Goal: Task Accomplishment & Management: Use online tool/utility

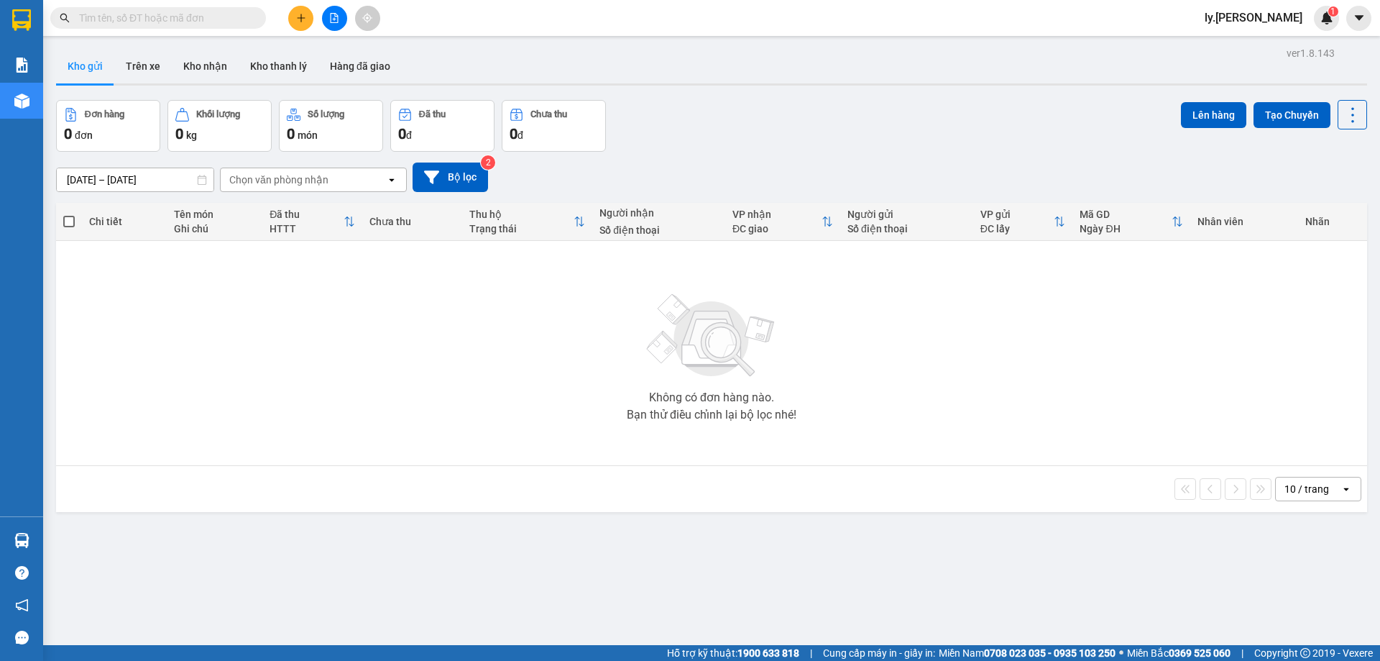
click at [122, 14] on input "text" at bounding box center [164, 18] width 170 height 16
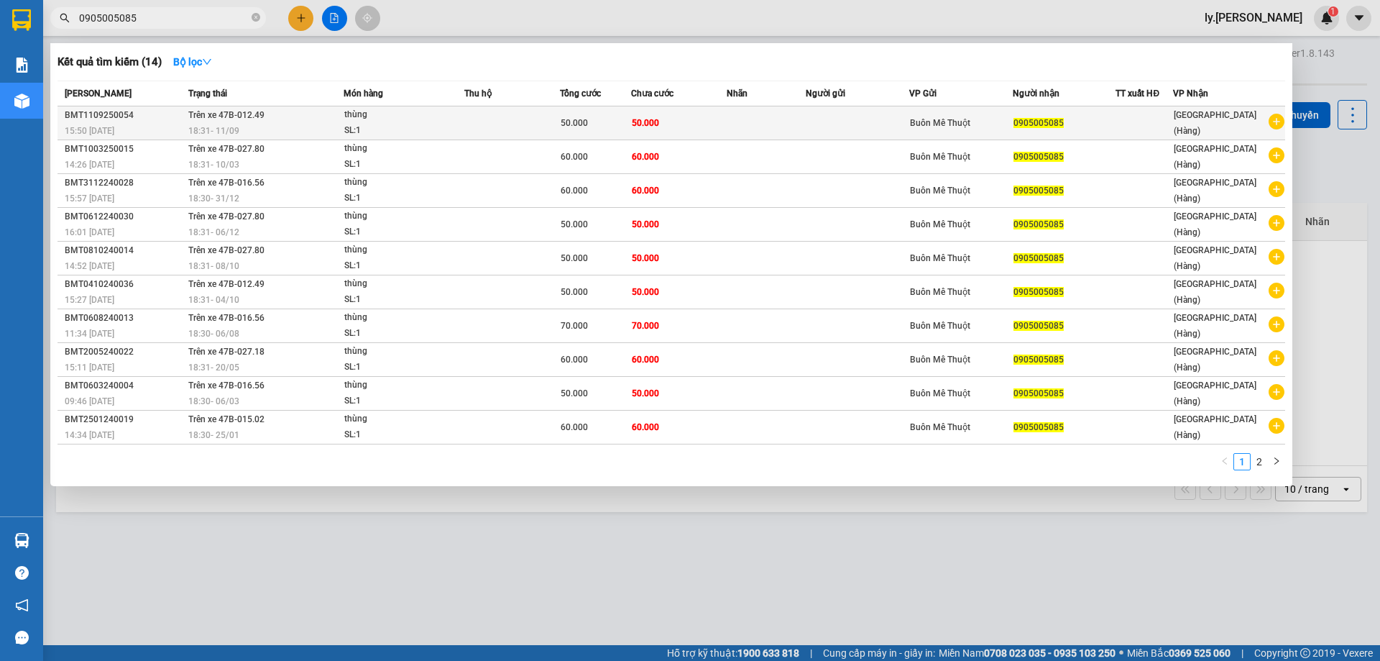
type input "0905005085"
click at [421, 122] on div "thùng" at bounding box center [398, 115] width 108 height 16
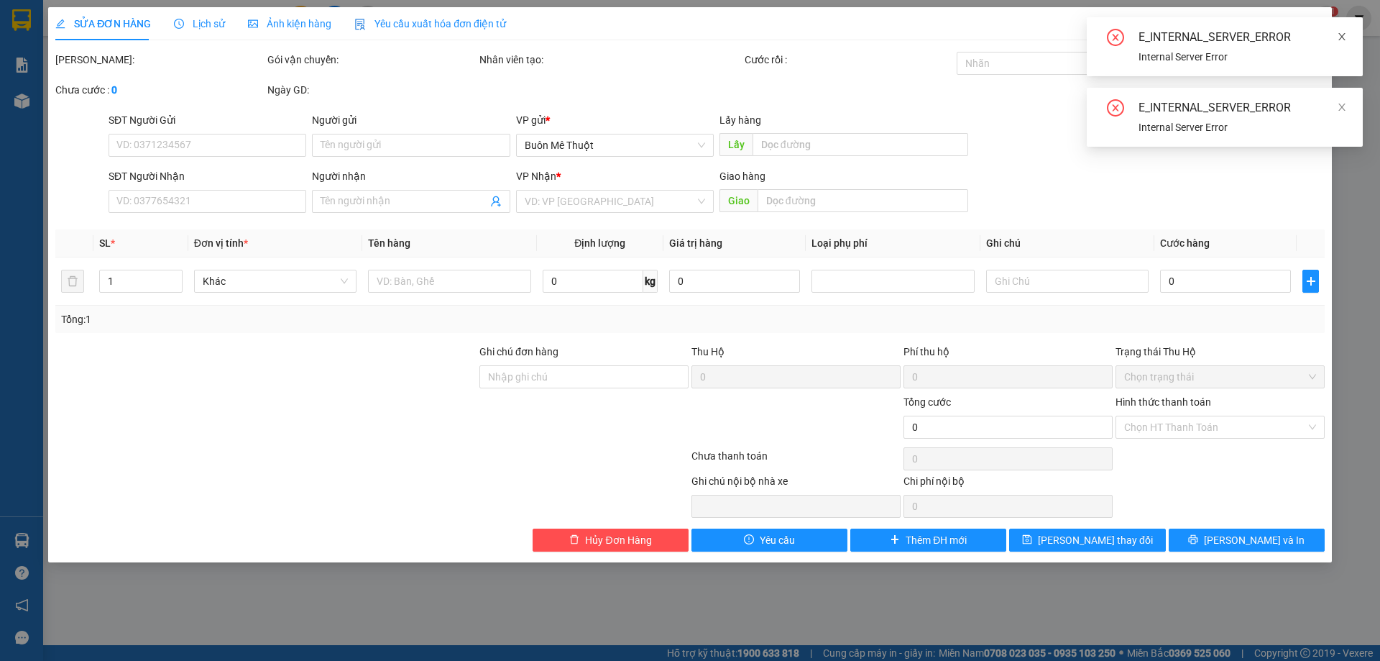
click at [1341, 38] on icon "close" at bounding box center [1342, 37] width 10 height 10
click at [1341, 36] on icon "close" at bounding box center [1342, 37] width 10 height 10
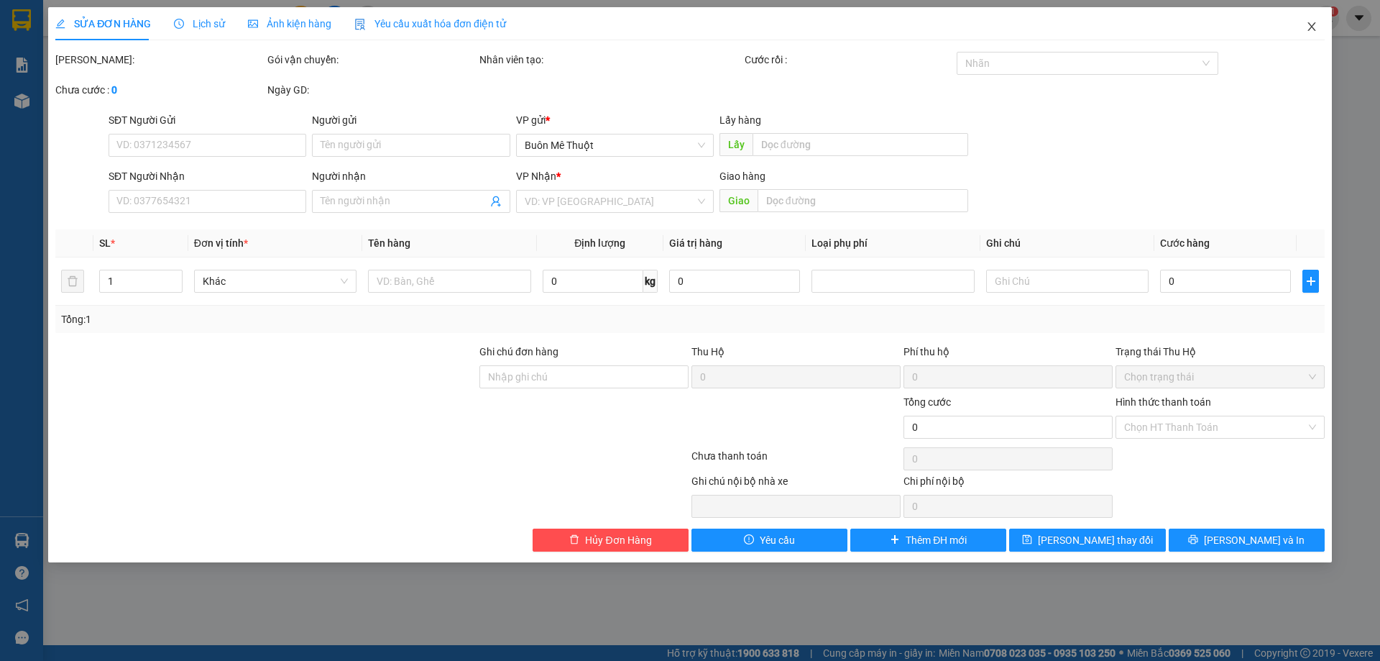
click at [1315, 24] on icon "close" at bounding box center [1312, 27] width 12 height 12
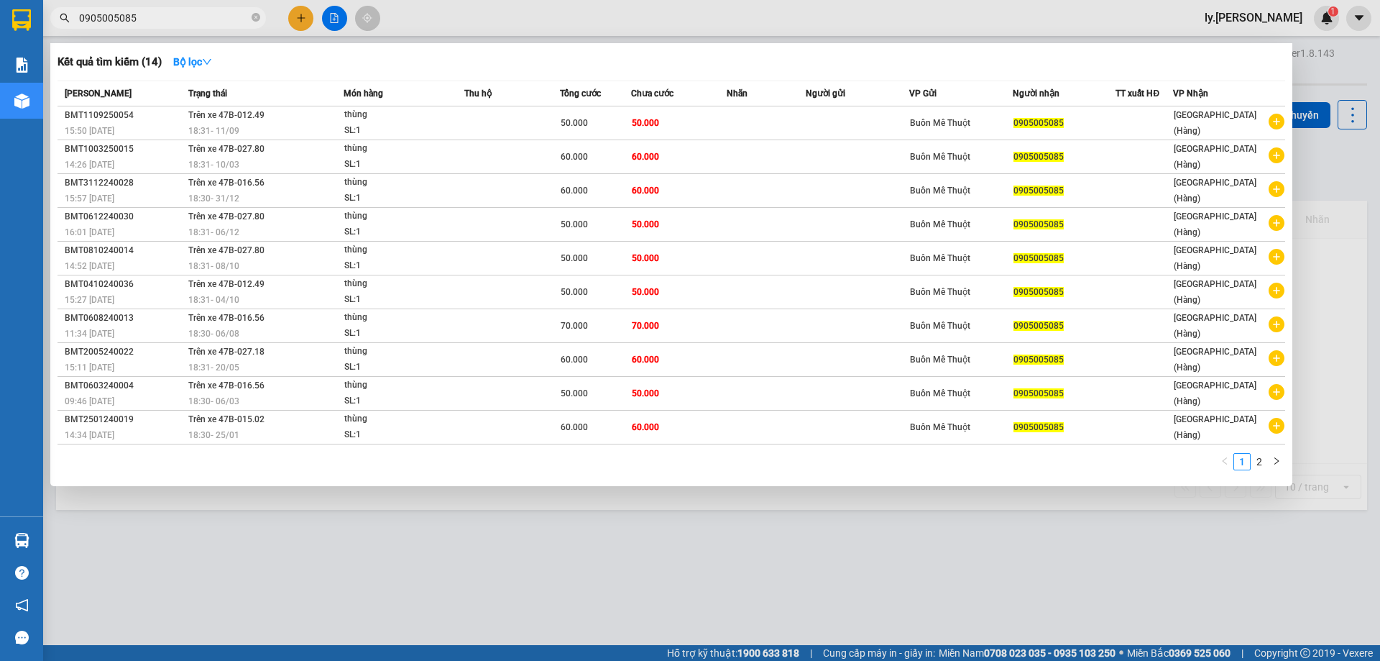
click at [176, 17] on input "0905005085" at bounding box center [164, 18] width 170 height 16
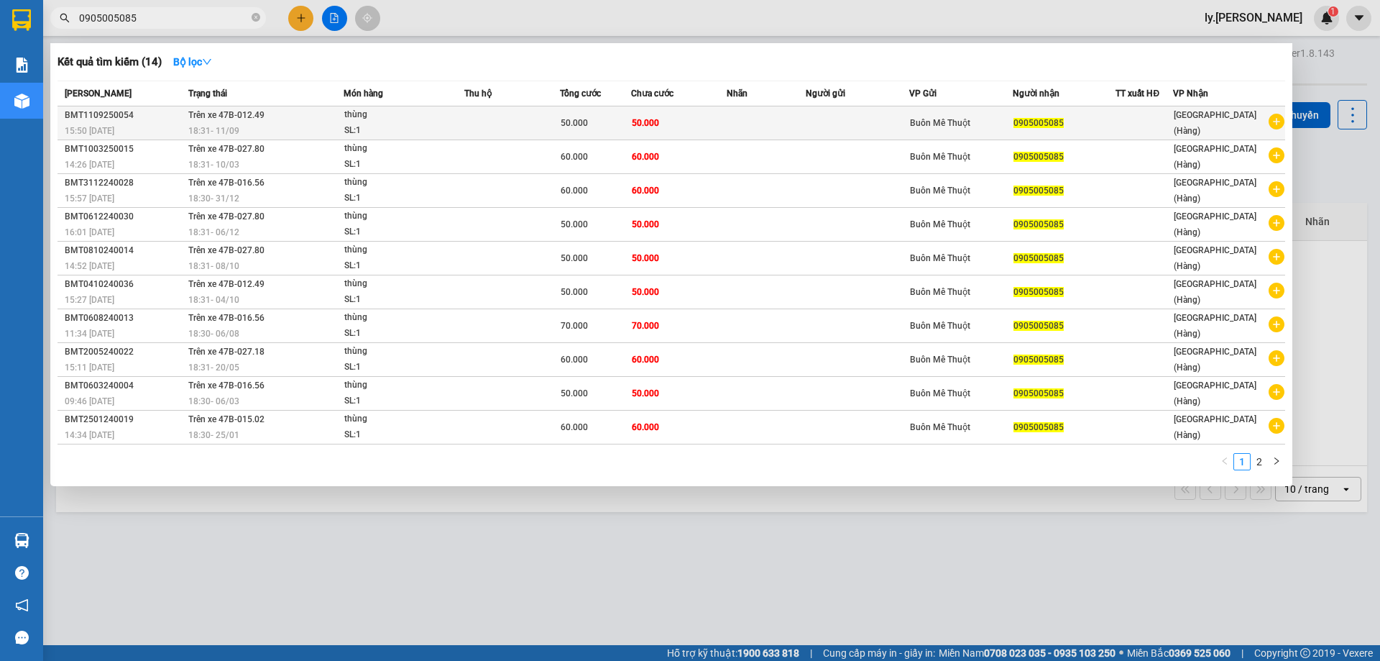
click at [259, 131] on div "18:31 [DATE]" at bounding box center [265, 131] width 155 height 16
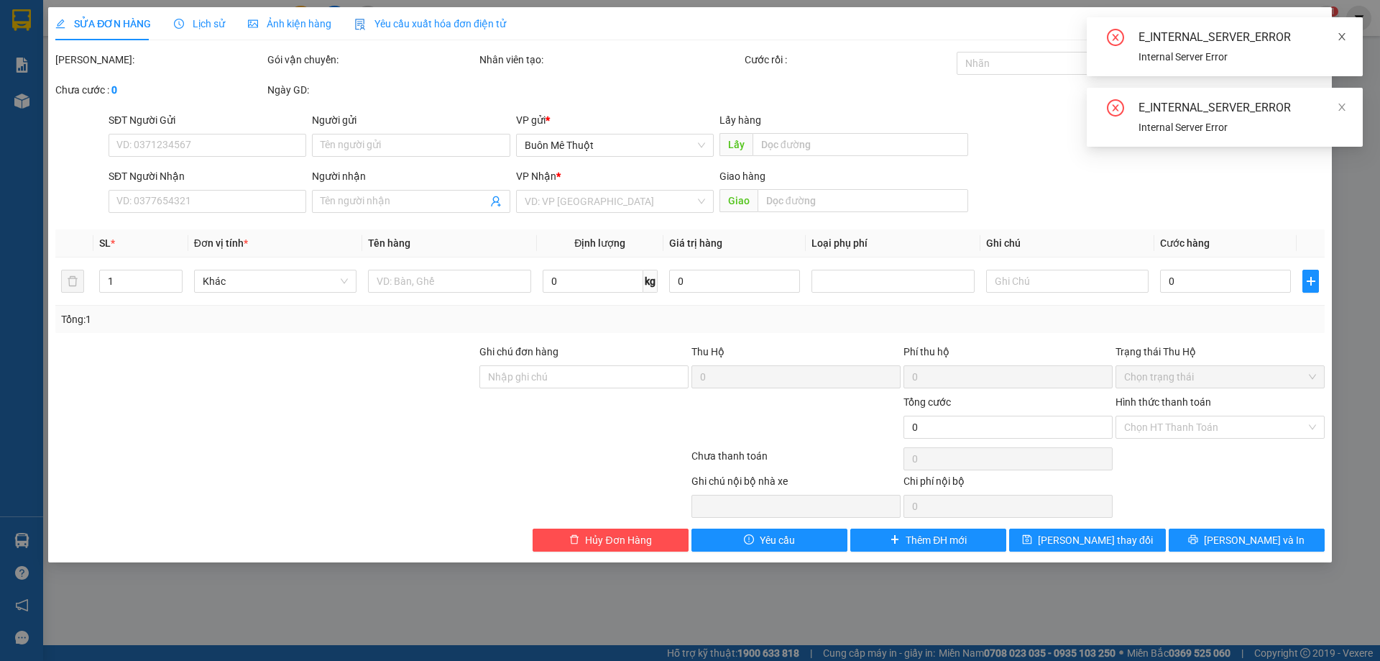
click at [1343, 32] on icon "close" at bounding box center [1342, 37] width 10 height 10
click at [1342, 32] on icon "close" at bounding box center [1342, 37] width 10 height 10
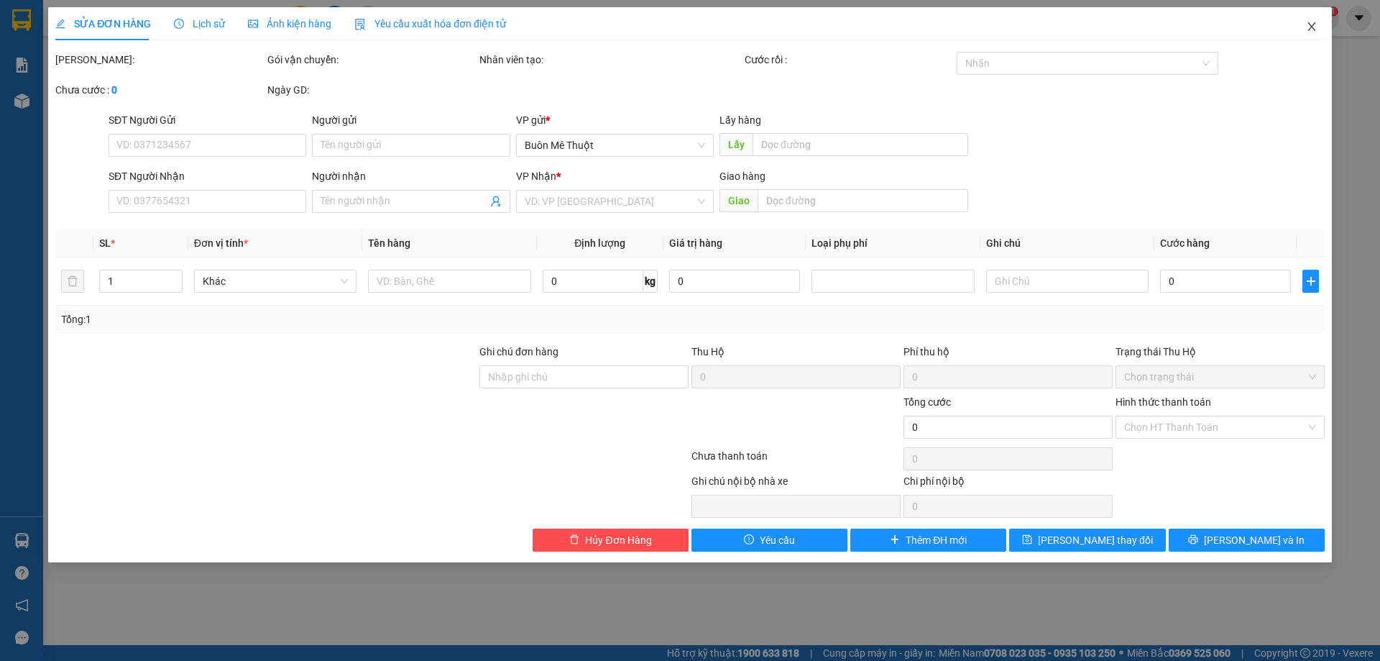
click at [1317, 26] on icon "close" at bounding box center [1312, 27] width 12 height 12
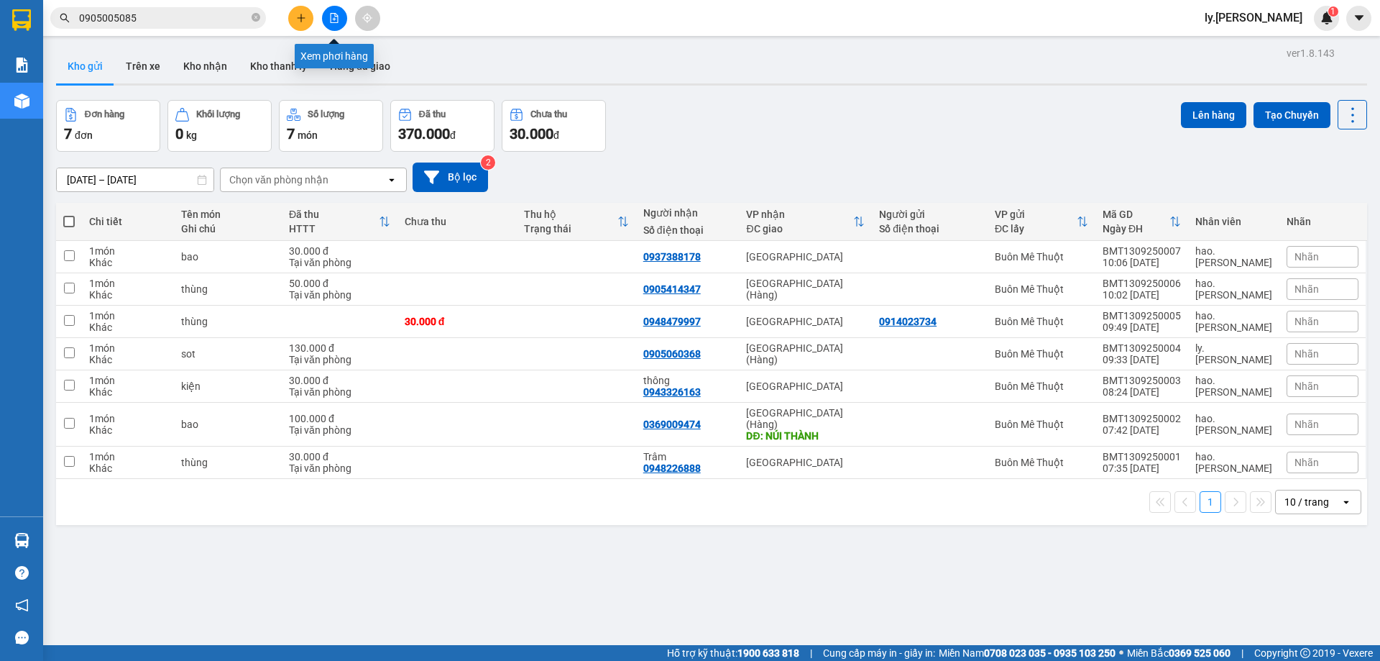
click at [331, 23] on button at bounding box center [334, 18] width 25 height 25
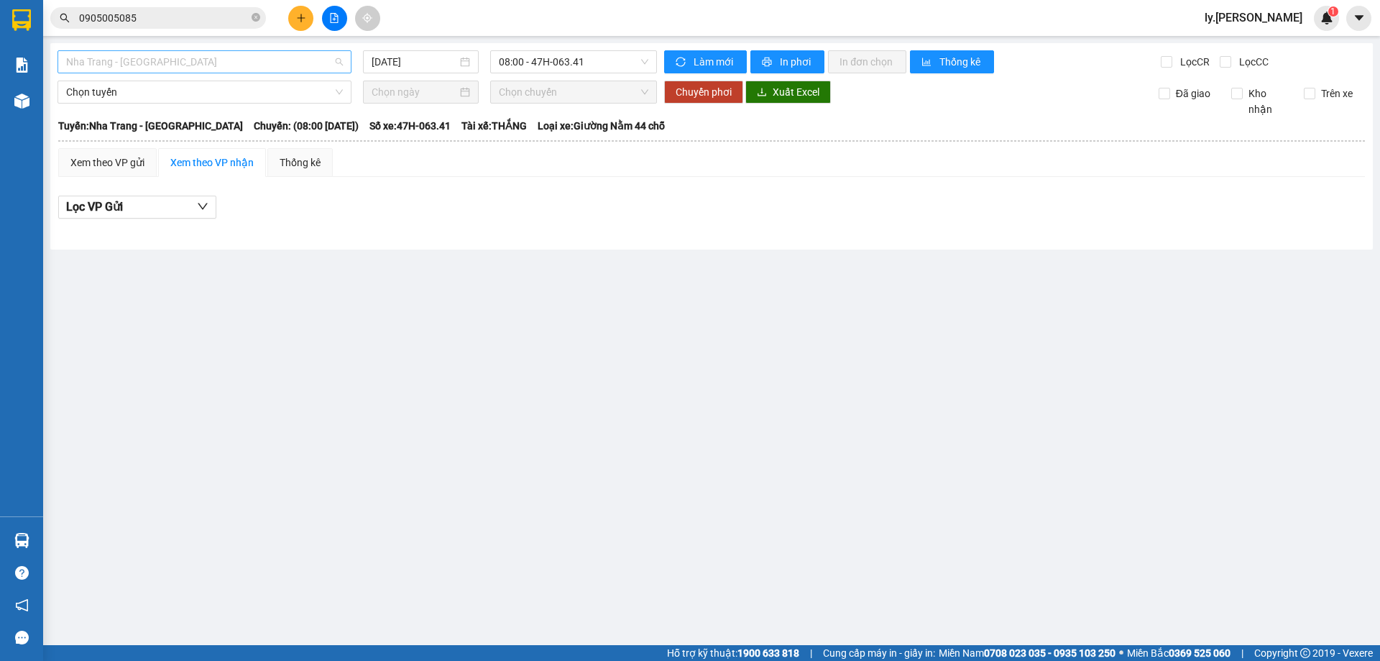
click at [263, 70] on span "Nha Trang - [GEOGRAPHIC_DATA]" at bounding box center [204, 62] width 277 height 22
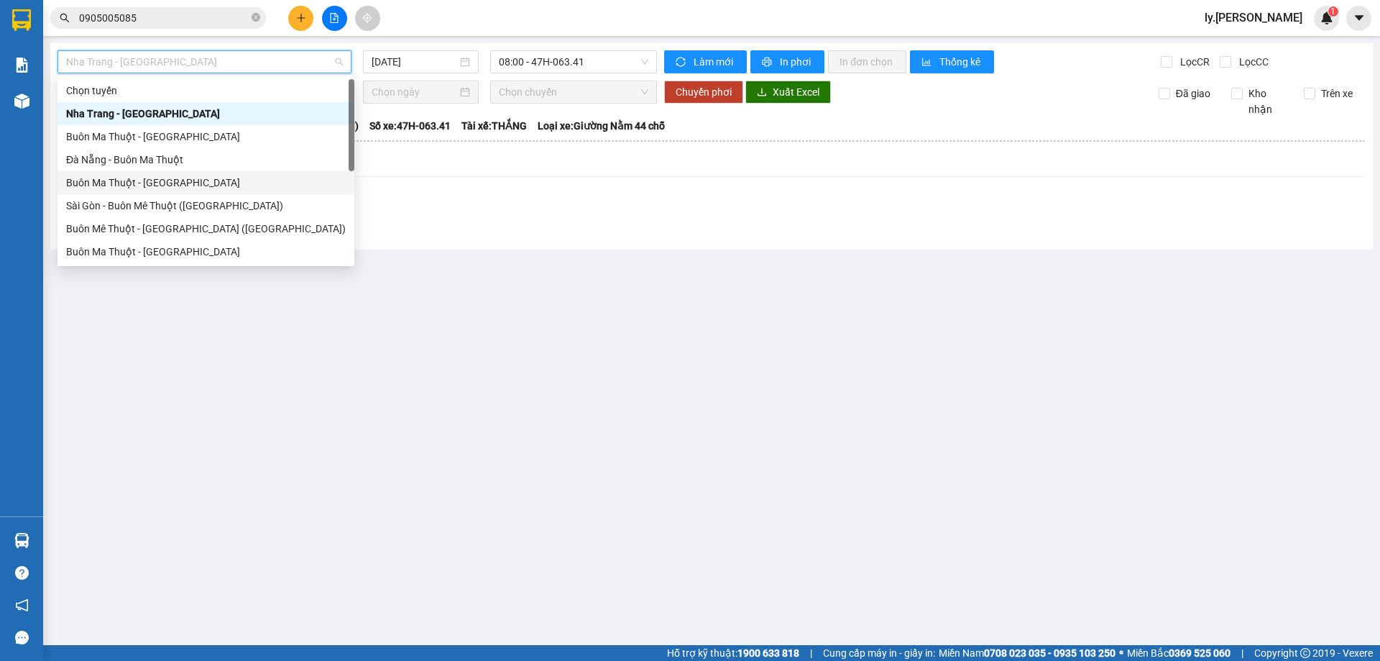
click at [196, 183] on div "Buôn Ma Thuột - [GEOGRAPHIC_DATA]" at bounding box center [206, 183] width 280 height 16
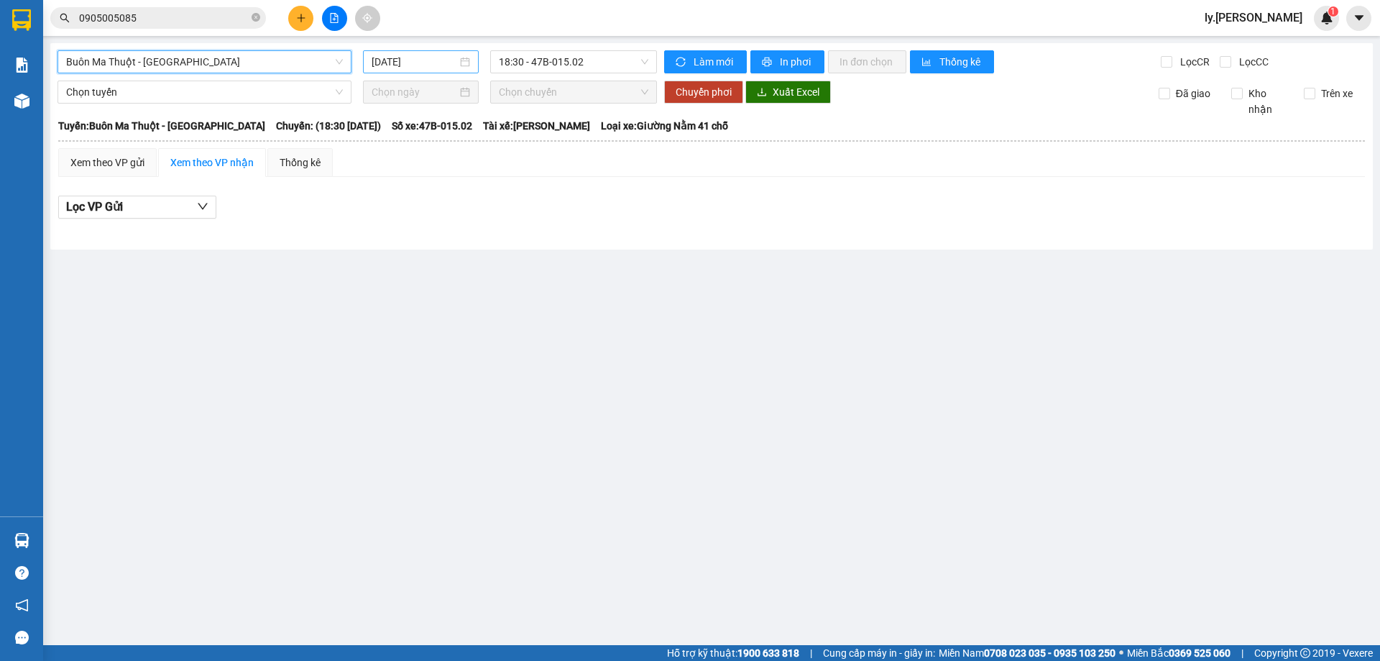
click at [408, 62] on input "[DATE]" at bounding box center [415, 62] width 86 height 16
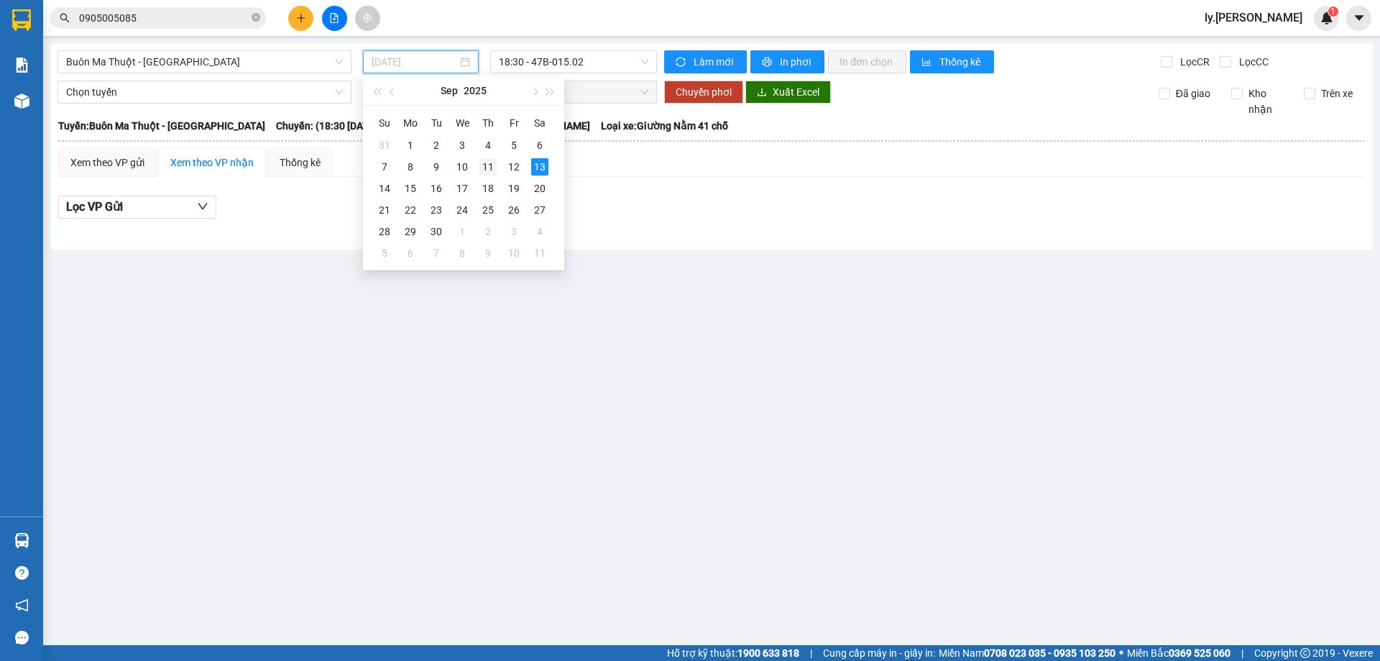
click at [481, 169] on div "11" at bounding box center [487, 166] width 17 height 17
type input "[DATE]"
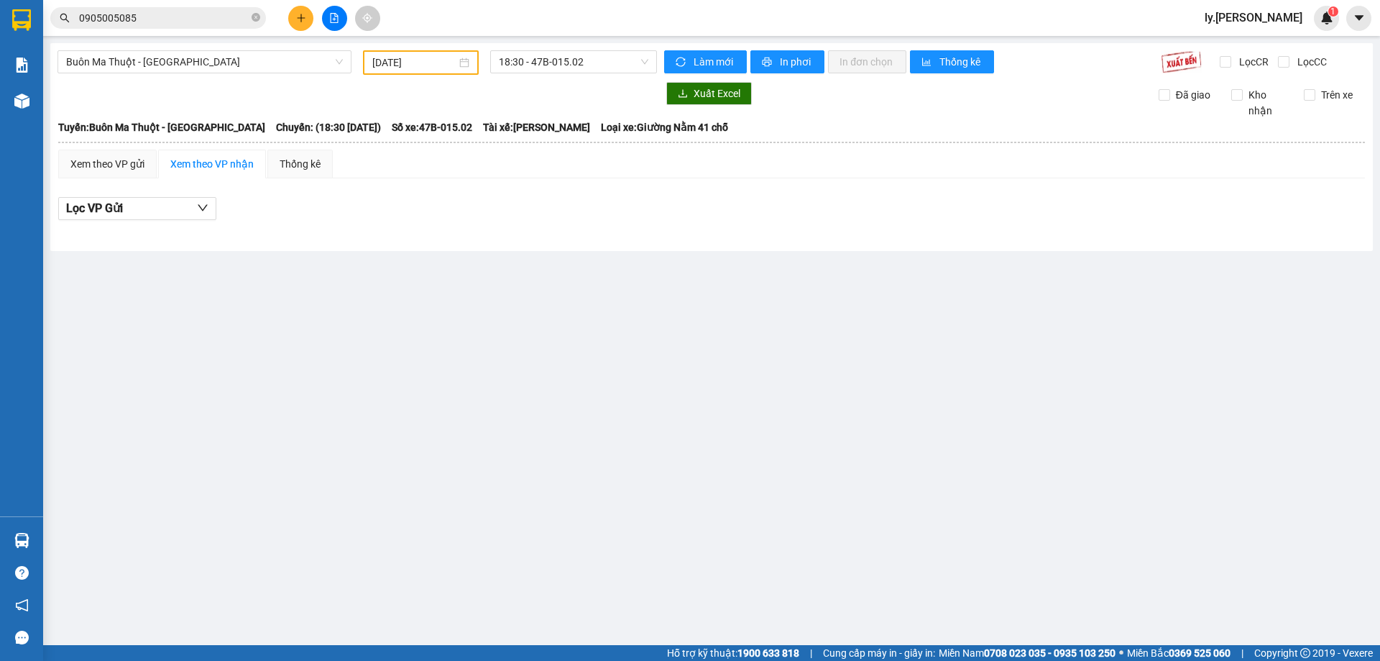
click at [604, 75] on div "[GEOGRAPHIC_DATA] - [GEOGRAPHIC_DATA] [DATE] 18:30 - 47B-015.02 Làm mới In phơi…" at bounding box center [711, 147] width 1323 height 208
click at [598, 70] on span "18:30 - 47B-015.02" at bounding box center [574, 62] width 150 height 22
click at [573, 150] on body "Kết quả tìm kiếm ( 14 ) Bộ lọc Mã ĐH Trạng thái Món hàng Thu hộ Tổng cước Chưa …" at bounding box center [690, 330] width 1380 height 661
drag, startPoint x: 575, startPoint y: 141, endPoint x: 576, endPoint y: 89, distance: 51.8
click at [575, 139] on th at bounding box center [712, 142] width 1308 height 13
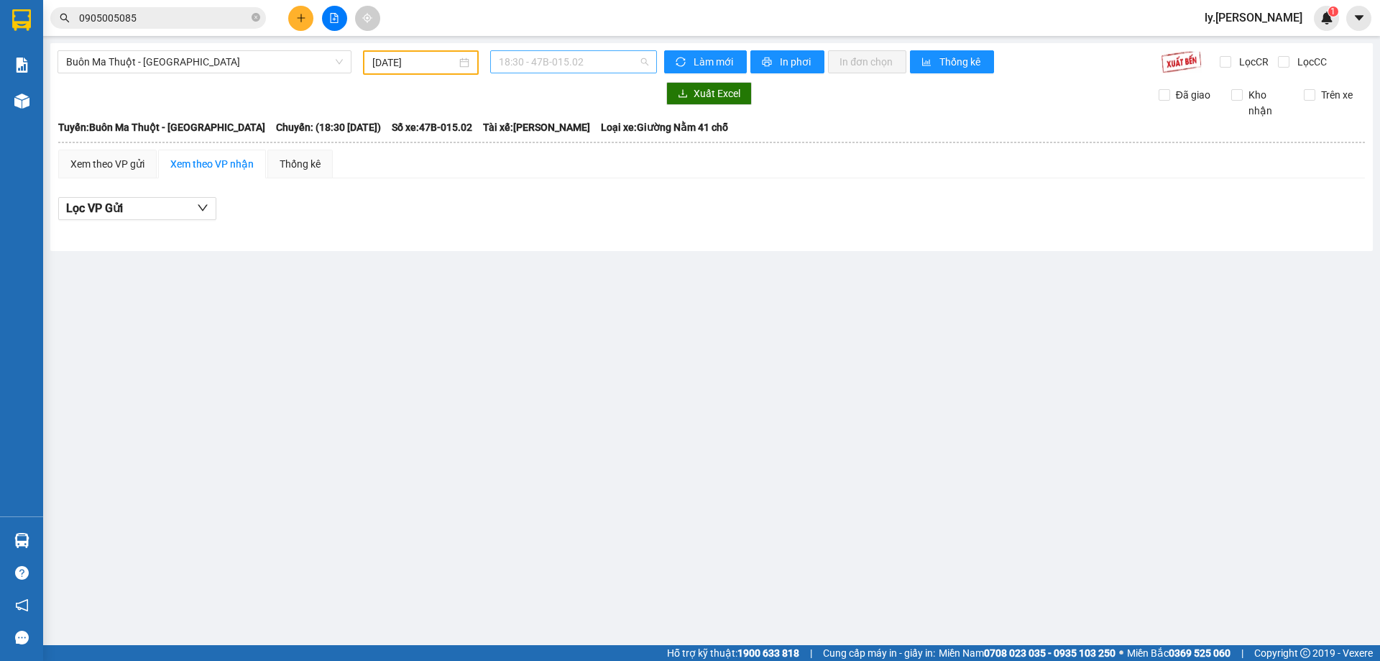
click at [576, 70] on span "18:30 - 47B-015.02" at bounding box center [574, 62] width 150 height 22
click at [558, 129] on div "18:31 - 47B-012.49" at bounding box center [555, 137] width 112 height 16
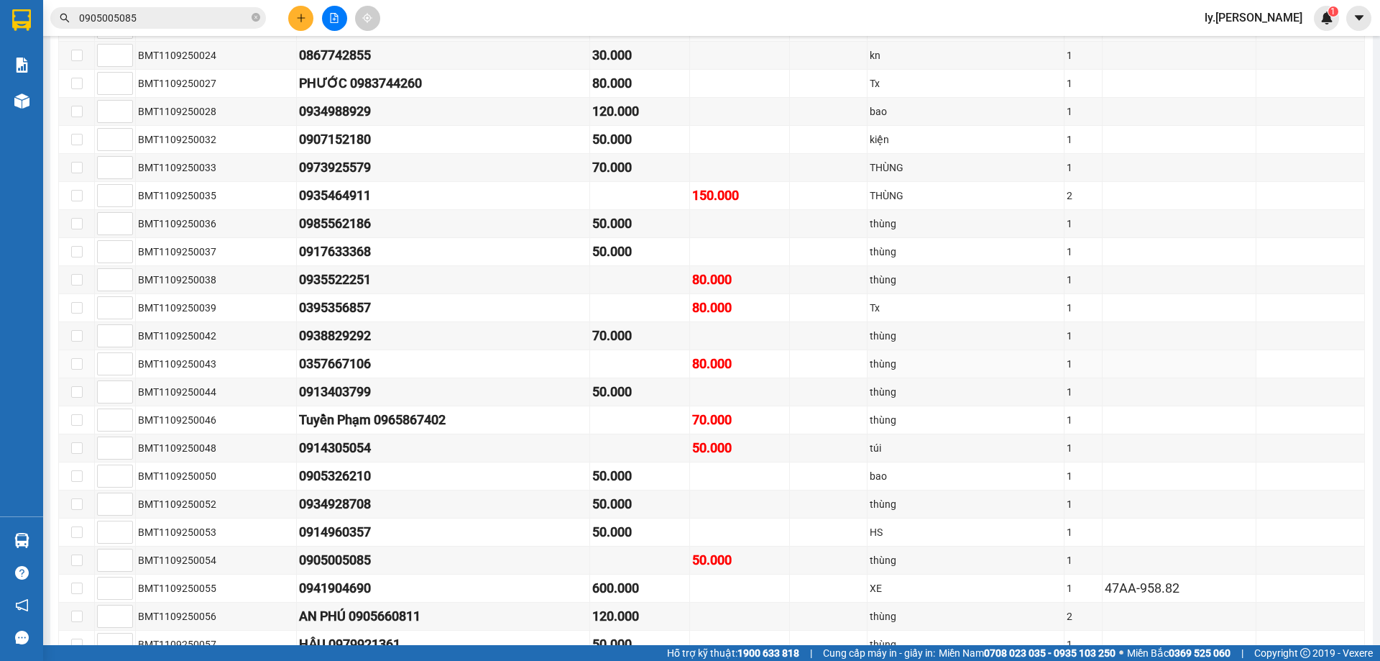
scroll to position [1294, 0]
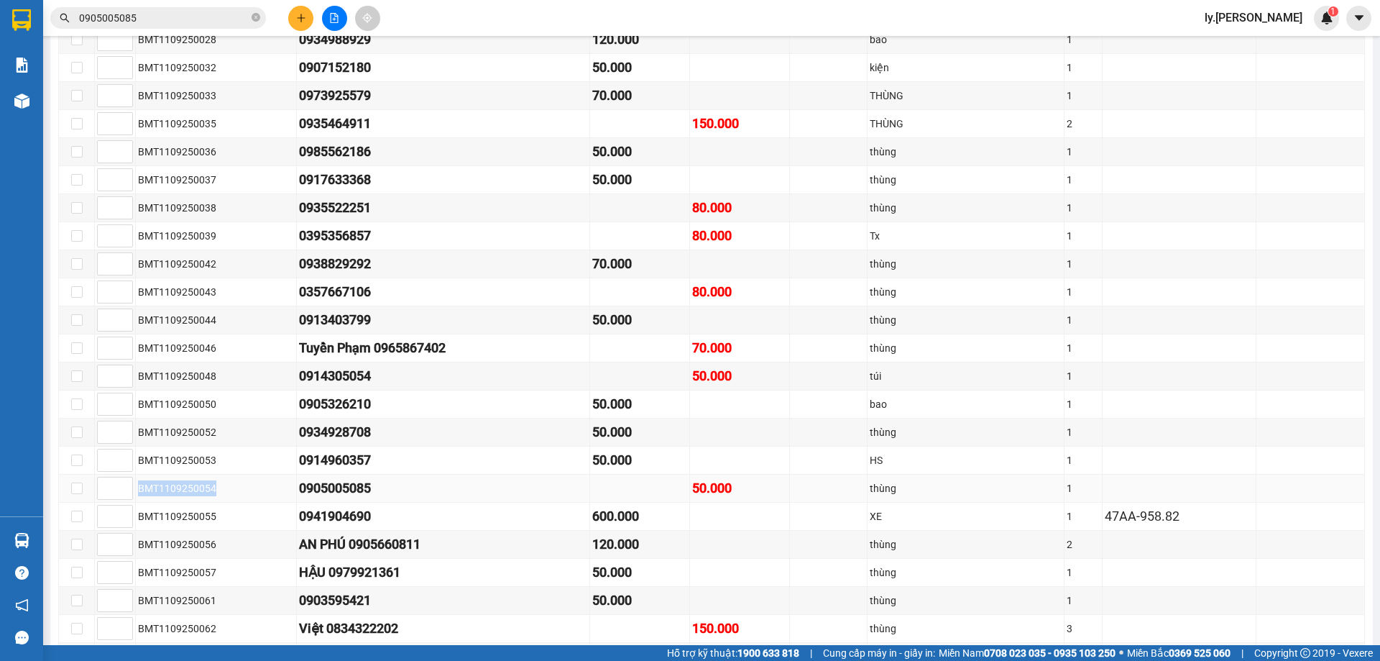
drag, startPoint x: 224, startPoint y: 484, endPoint x: 138, endPoint y: 484, distance: 85.5
click at [138, 484] on div "BMT1109250054" at bounding box center [216, 488] width 156 height 16
copy div "BMT1109250054"
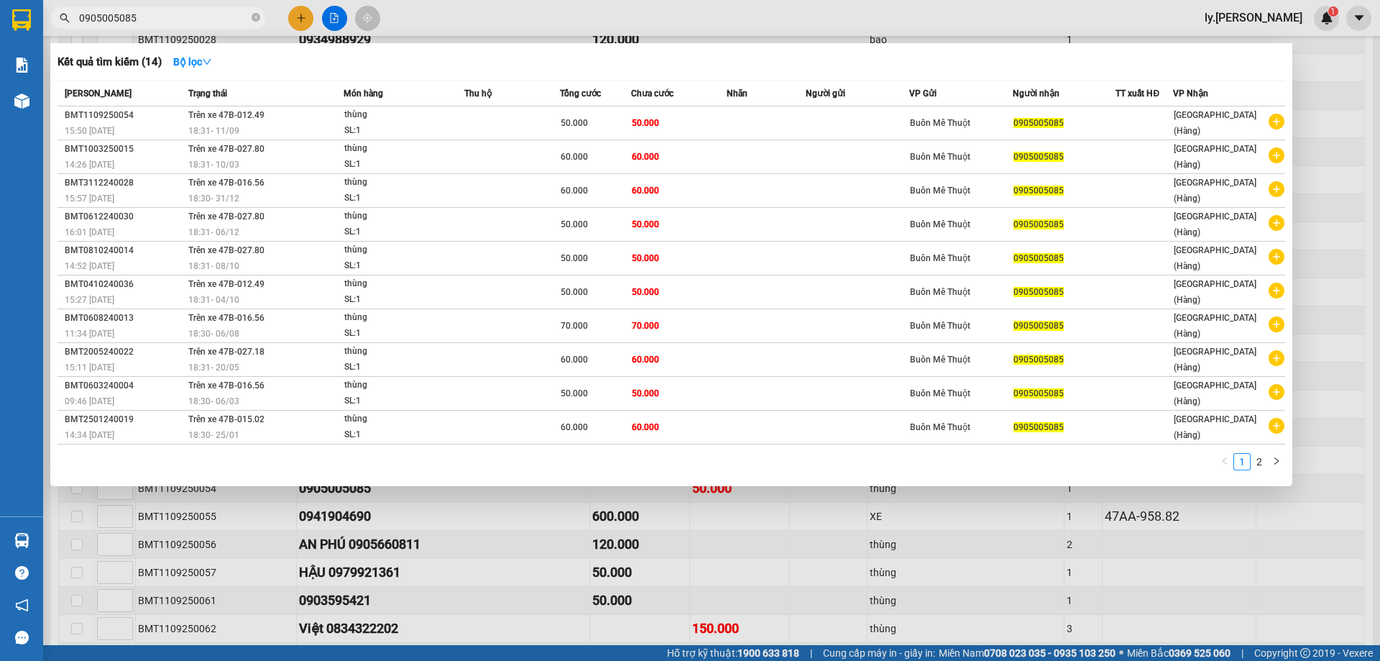
click at [136, 21] on input "0905005085" at bounding box center [164, 18] width 170 height 16
click at [104, 11] on input "0905005085" at bounding box center [164, 18] width 170 height 16
paste input "BMT1109250054"
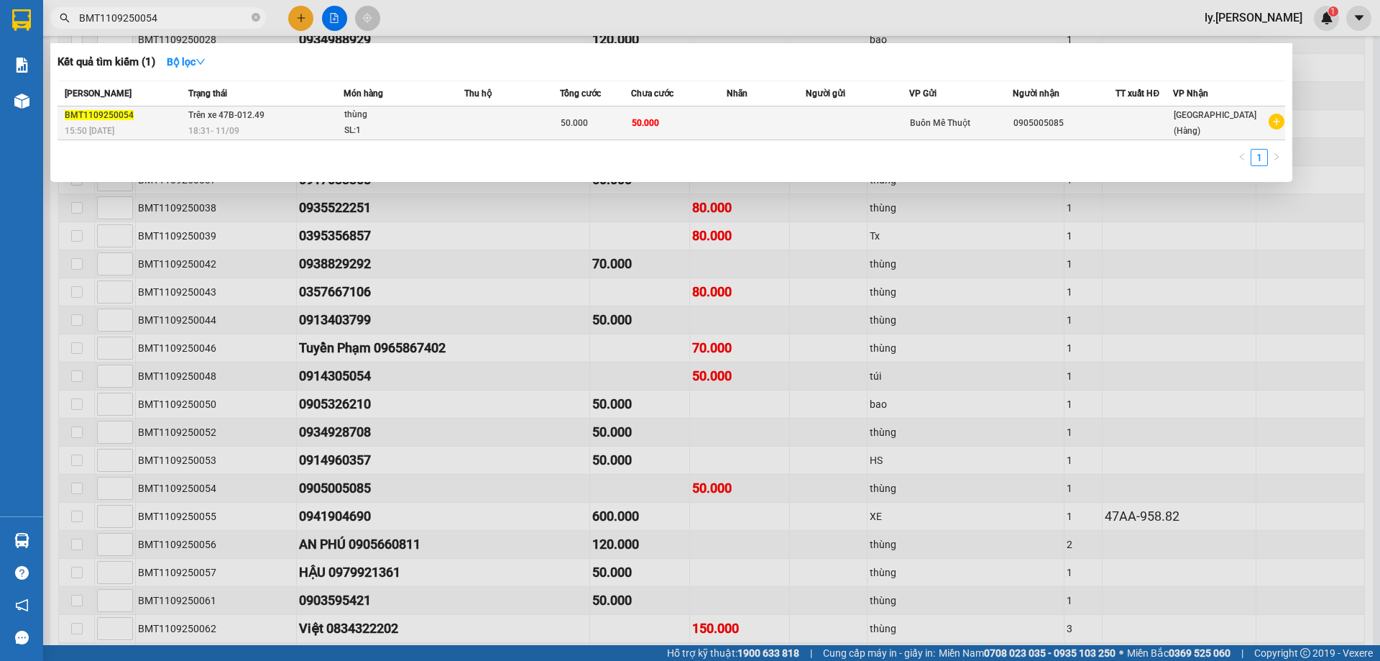
type input "BMT1109250054"
click at [269, 116] on td "Trên xe 47B-012.49 18:31 [DATE]" at bounding box center [264, 123] width 159 height 34
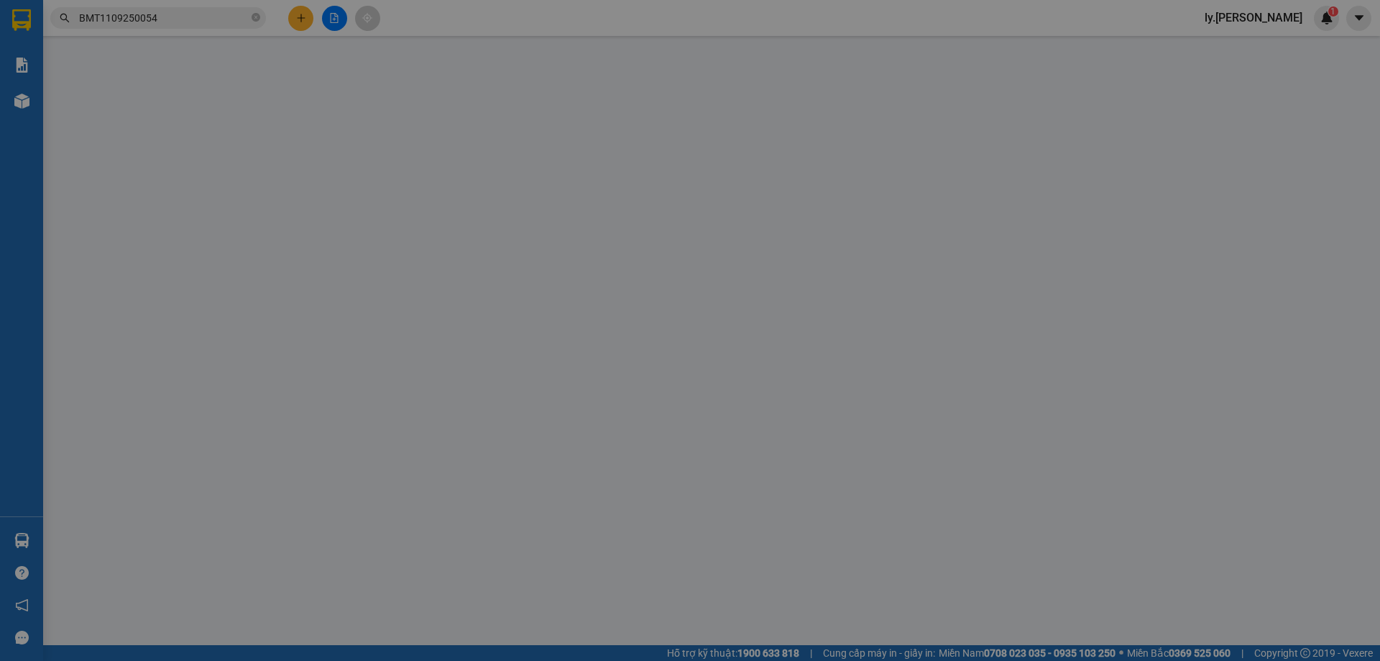
type input "0905005085"
type input "50.000"
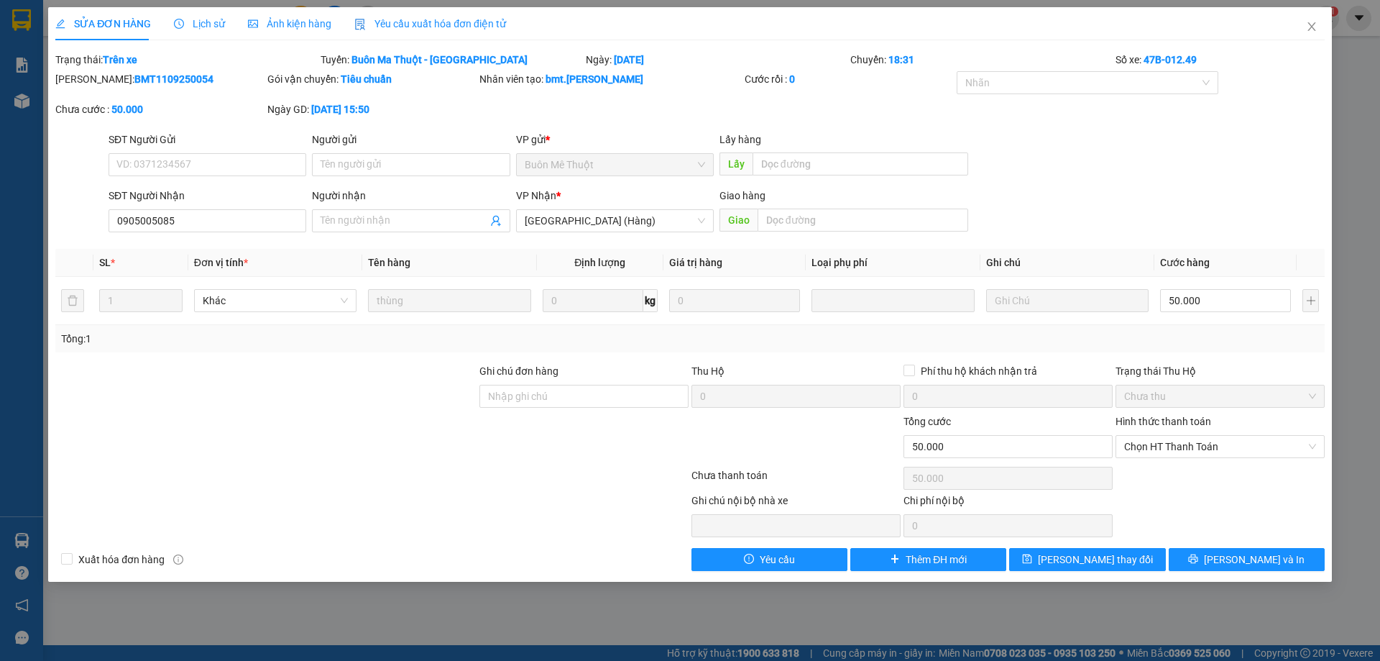
click at [310, 22] on span "Ảnh kiện hàng" at bounding box center [289, 24] width 83 height 12
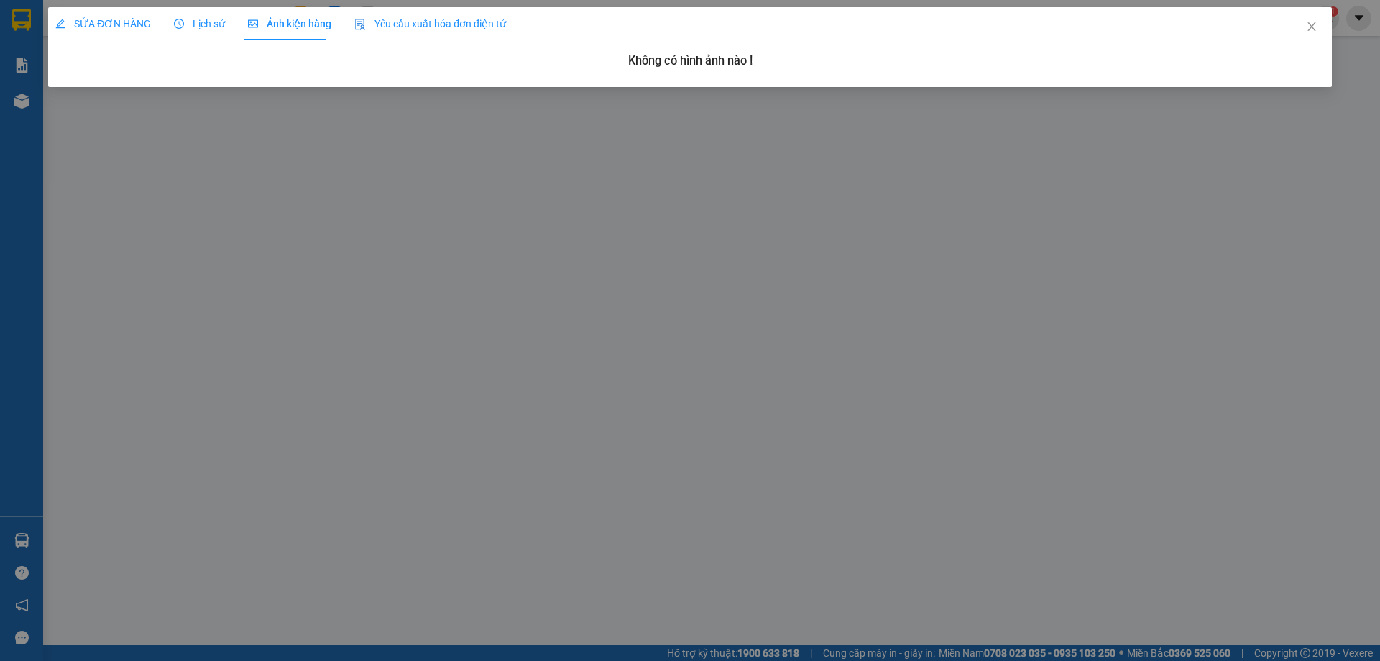
click at [116, 24] on span "SỬA ĐƠN HÀNG" at bounding box center [103, 24] width 96 height 12
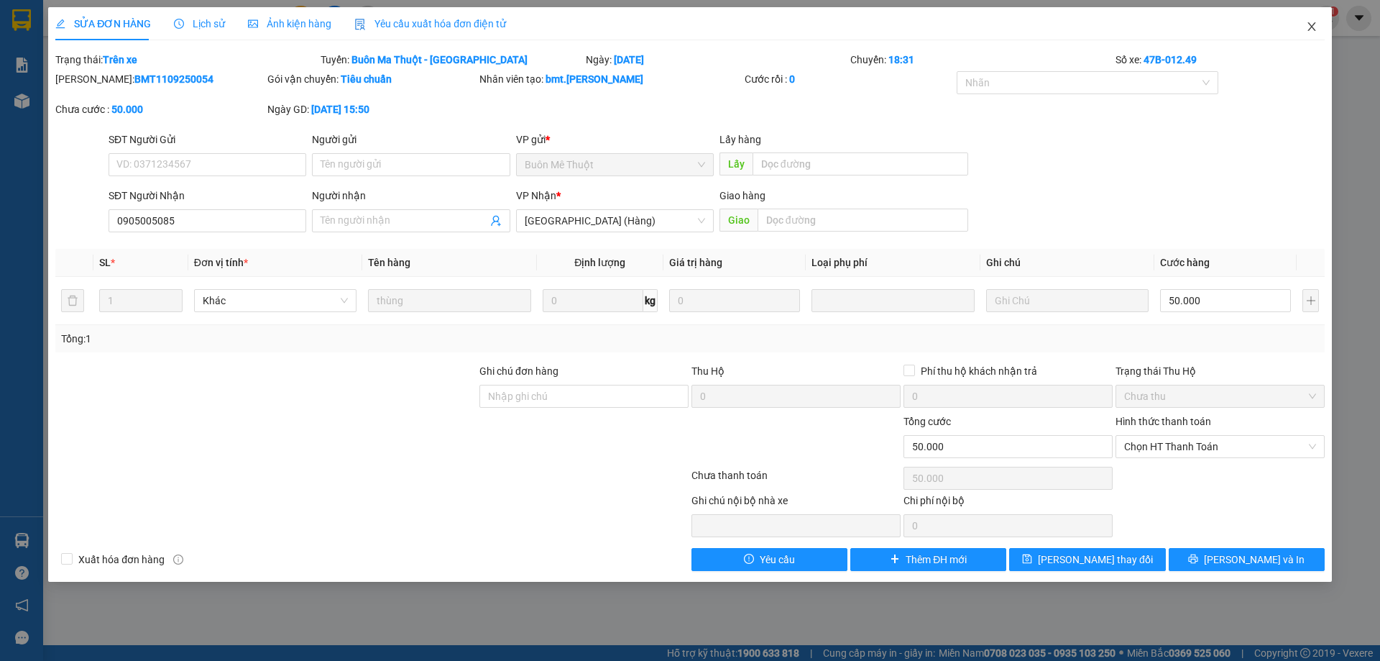
click at [1314, 30] on icon "close" at bounding box center [1311, 26] width 8 height 9
